Goal: Task Accomplishment & Management: Manage account settings

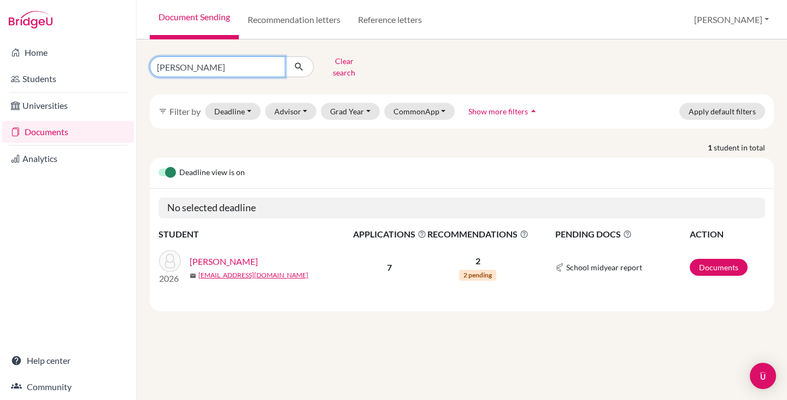
drag, startPoint x: 198, startPoint y: 62, endPoint x: 145, endPoint y: 65, distance: 53.1
click at [145, 65] on div "ignacio Clear search" at bounding box center [249, 66] width 214 height 28
type input "tong"
click button "submit" at bounding box center [299, 66] width 29 height 21
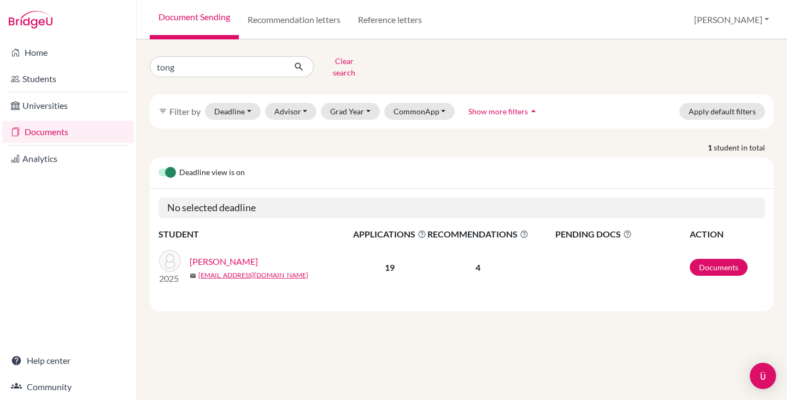
click at [216, 255] on link "Qiu, Tong" at bounding box center [224, 261] width 68 height 13
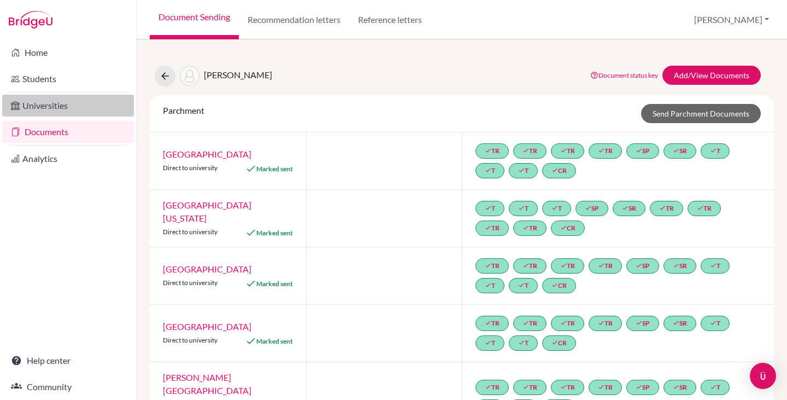
click at [55, 108] on link "Universities" at bounding box center [68, 106] width 132 height 22
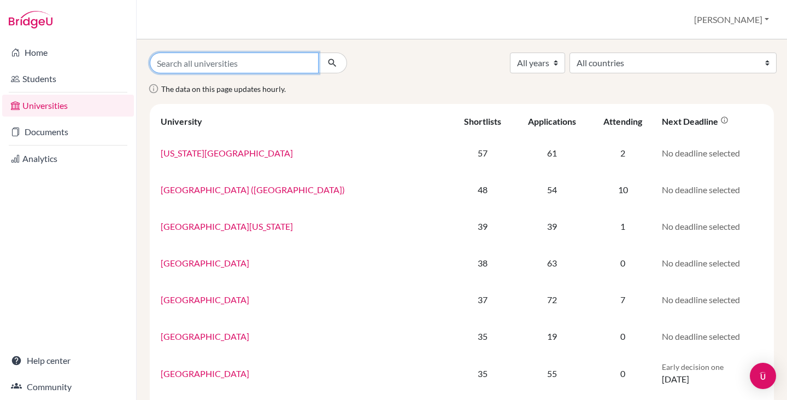
click at [187, 58] on input "Search all universities" at bounding box center [234, 62] width 169 height 21
type input "IE"
click at [318, 52] on button "submit" at bounding box center [332, 62] width 29 height 21
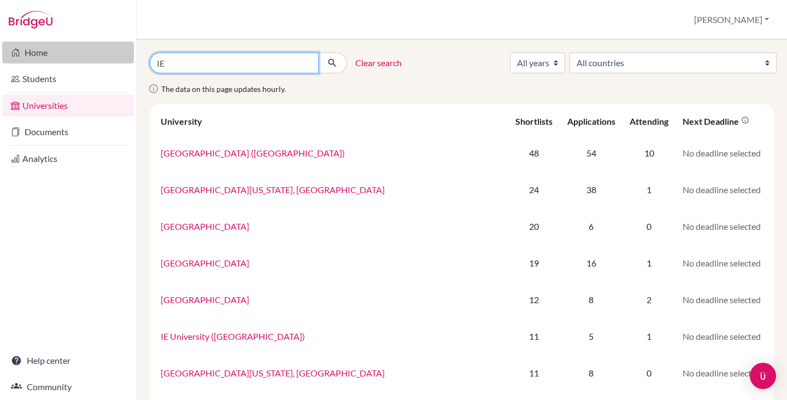
drag, startPoint x: 165, startPoint y: 60, endPoint x: 126, endPoint y: 60, distance: 38.8
click at [126, 60] on div "Home Students Universities Documents Analytics Help center Community Universiti…" at bounding box center [393, 200] width 787 height 400
type input "[GEOGRAPHIC_DATA]"
click at [318, 52] on button "submit" at bounding box center [332, 62] width 29 height 21
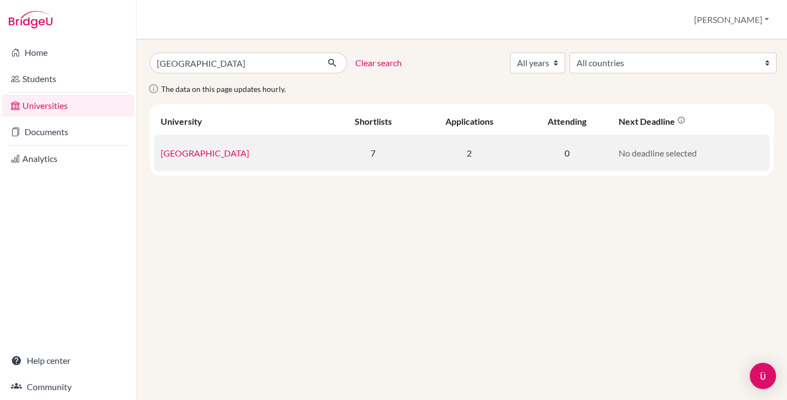
click at [193, 154] on link "[GEOGRAPHIC_DATA]" at bounding box center [205, 153] width 89 height 10
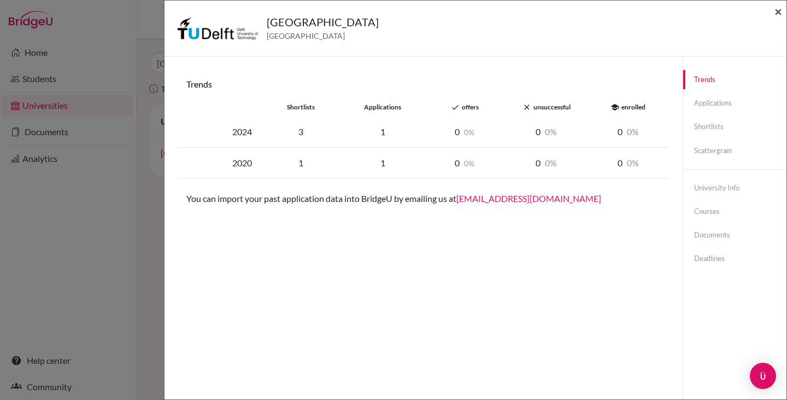
click at [777, 10] on span "×" at bounding box center [779, 11] width 8 height 16
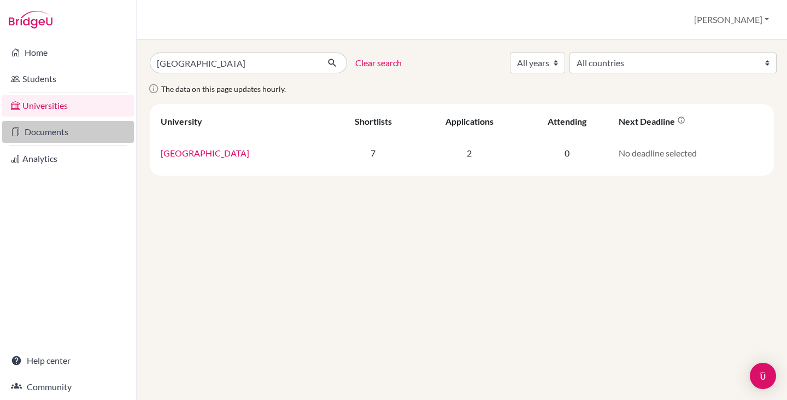
click at [62, 129] on link "Documents" at bounding box center [68, 132] width 132 height 22
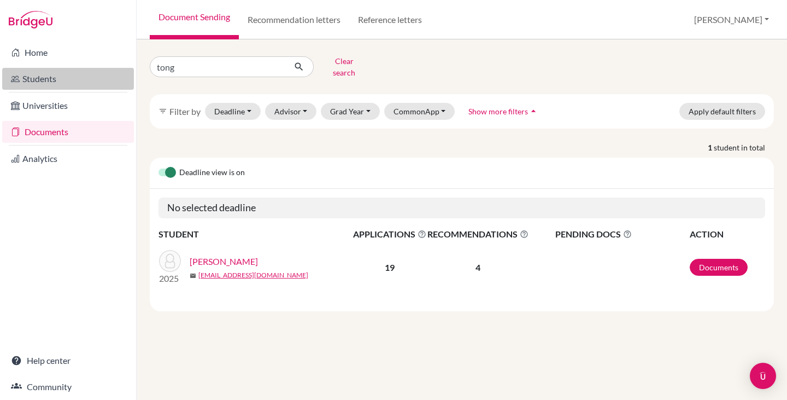
click at [56, 78] on link "Students" at bounding box center [68, 79] width 132 height 22
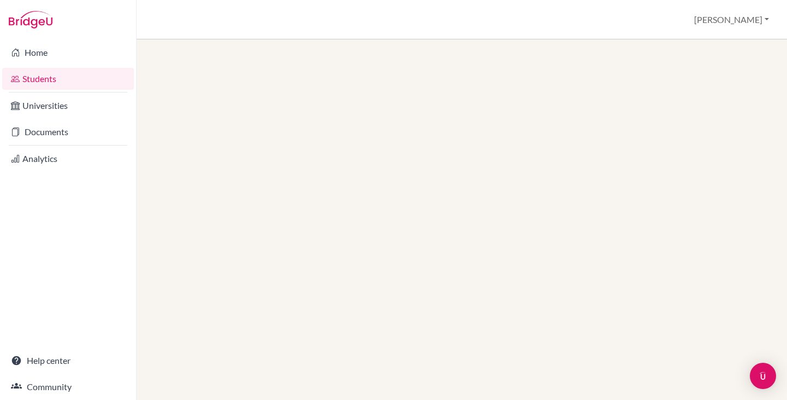
click at [73, 130] on link "Documents" at bounding box center [68, 132] width 132 height 22
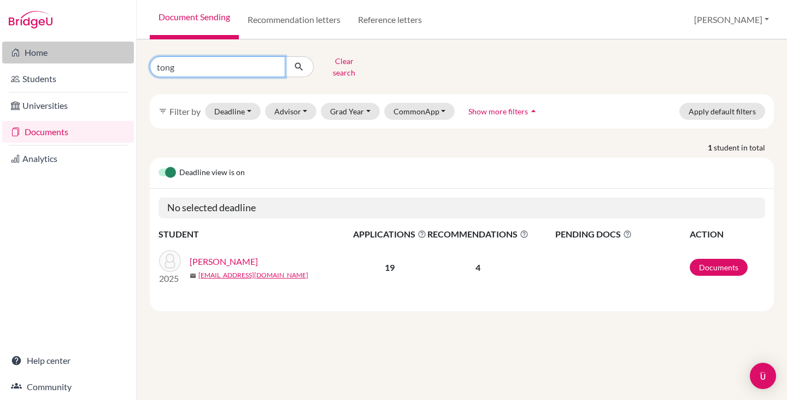
drag, startPoint x: 187, startPoint y: 64, endPoint x: 90, endPoint y: 62, distance: 96.8
click at [102, 65] on div "Home Students Universities Documents Analytics Help center Community Document S…" at bounding box center [393, 200] width 787 height 400
type input "christian"
click button "submit" at bounding box center [299, 66] width 29 height 21
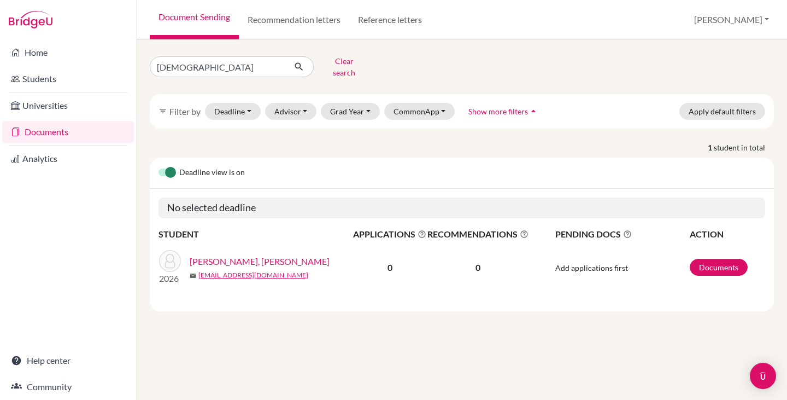
click at [234, 255] on link "Moreno Lorenzo, Christian" at bounding box center [260, 261] width 140 height 13
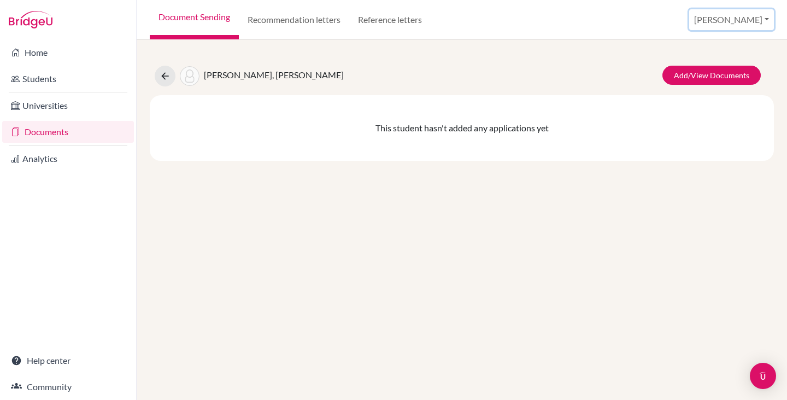
click at [759, 22] on button "Lucy" at bounding box center [731, 19] width 85 height 21
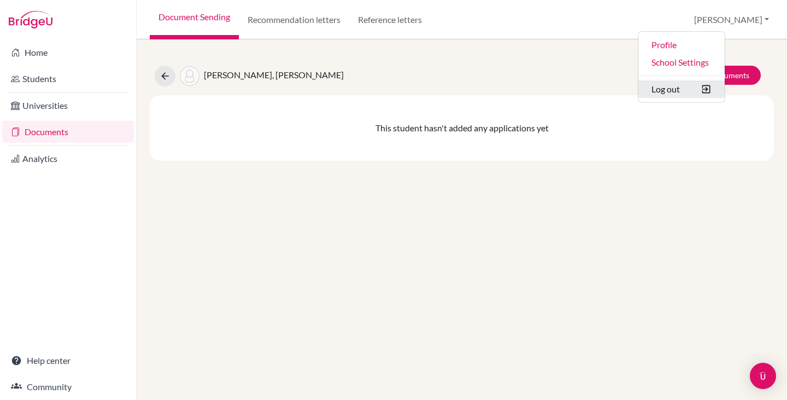
click at [725, 94] on button "Log out" at bounding box center [682, 88] width 86 height 17
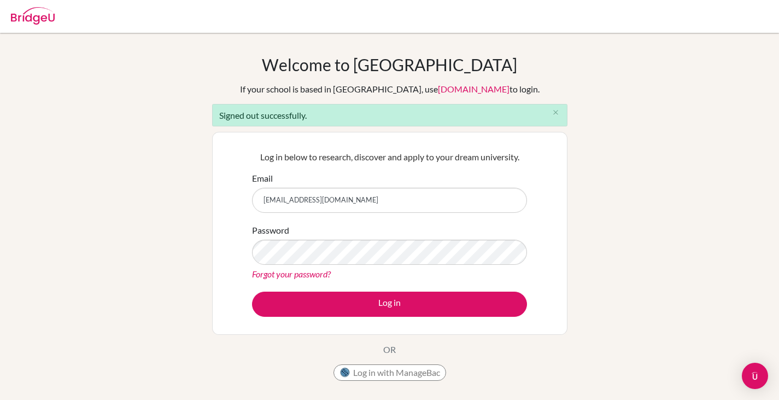
drag, startPoint x: 344, startPoint y: 201, endPoint x: 196, endPoint y: 195, distance: 148.3
click at [196, 195] on div "Welcome to [GEOGRAPHIC_DATA] If your school is based in [GEOGRAPHIC_DATA], use …" at bounding box center [389, 247] width 779 height 385
type input "[EMAIL_ADDRESS][DOMAIN_NAME]"
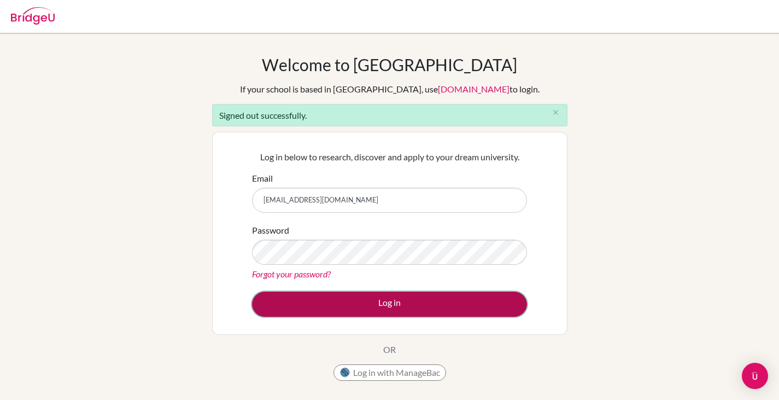
click at [339, 307] on button "Log in" at bounding box center [389, 303] width 275 height 25
